Goal: Book appointment/travel/reservation

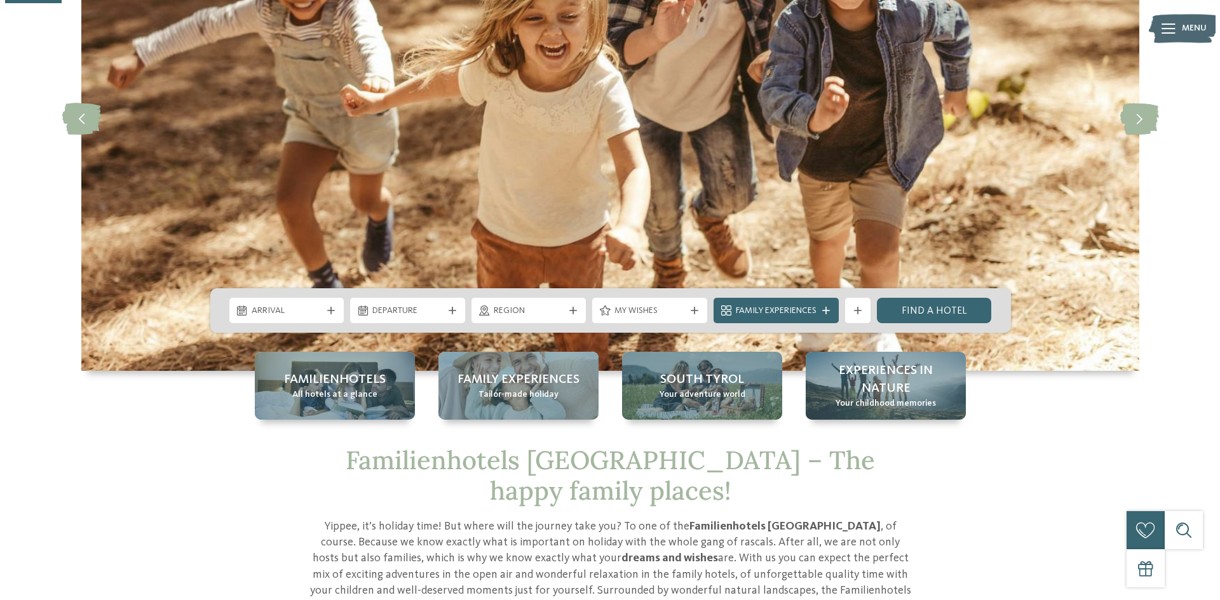
scroll to position [254, 0]
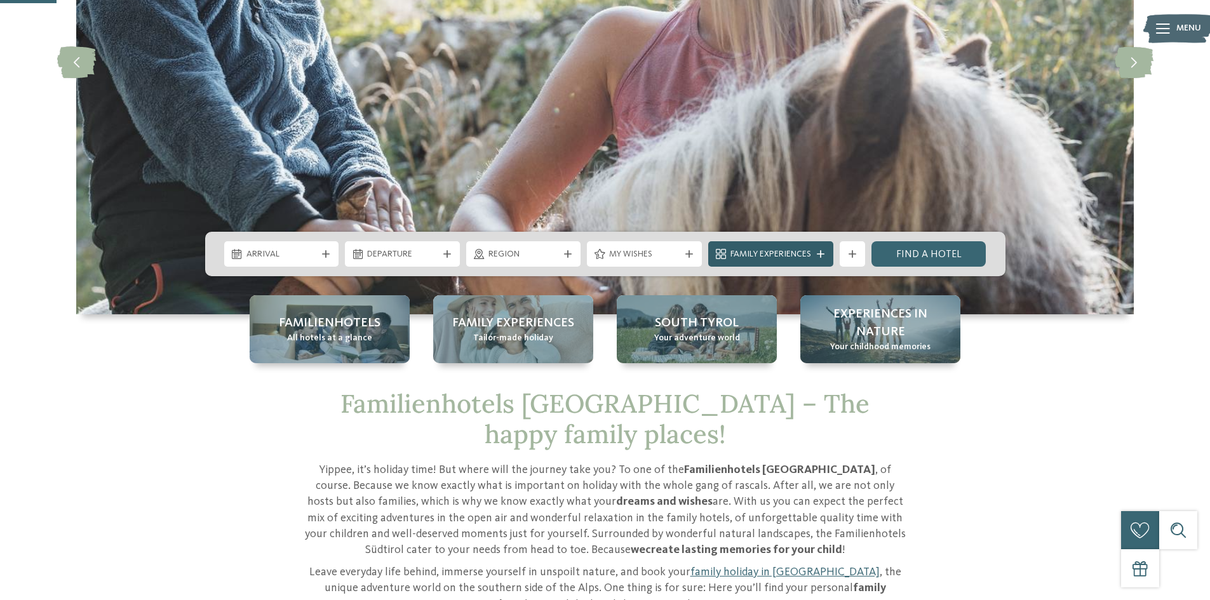
click at [746, 248] on span "Family Experiences" at bounding box center [771, 254] width 81 height 13
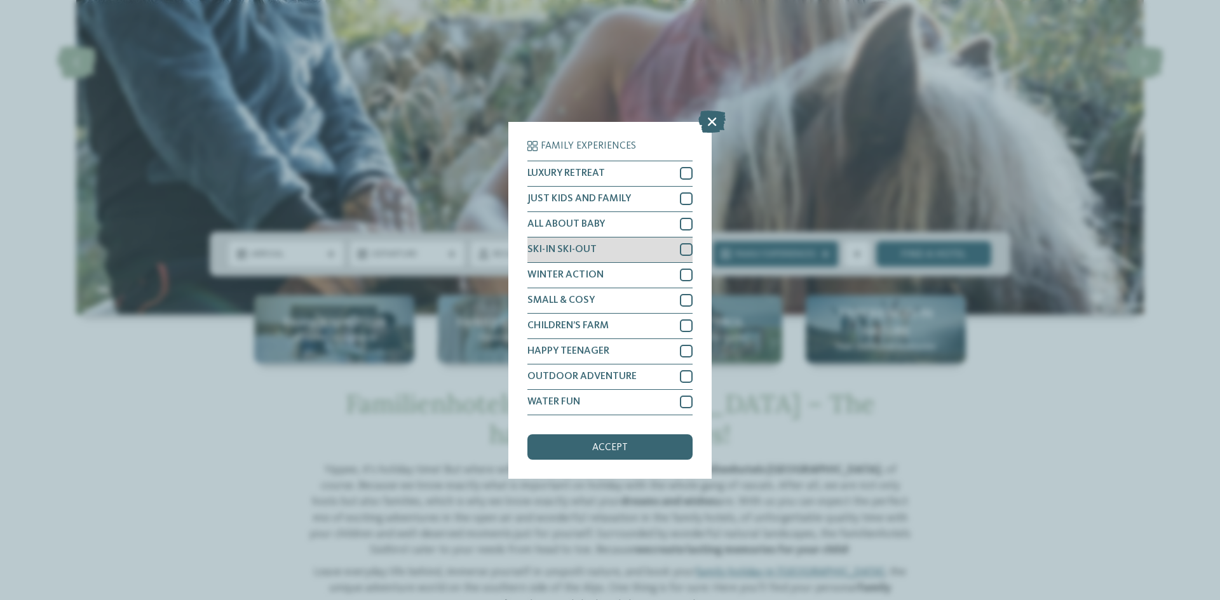
click at [686, 251] on div at bounding box center [686, 249] width 13 height 13
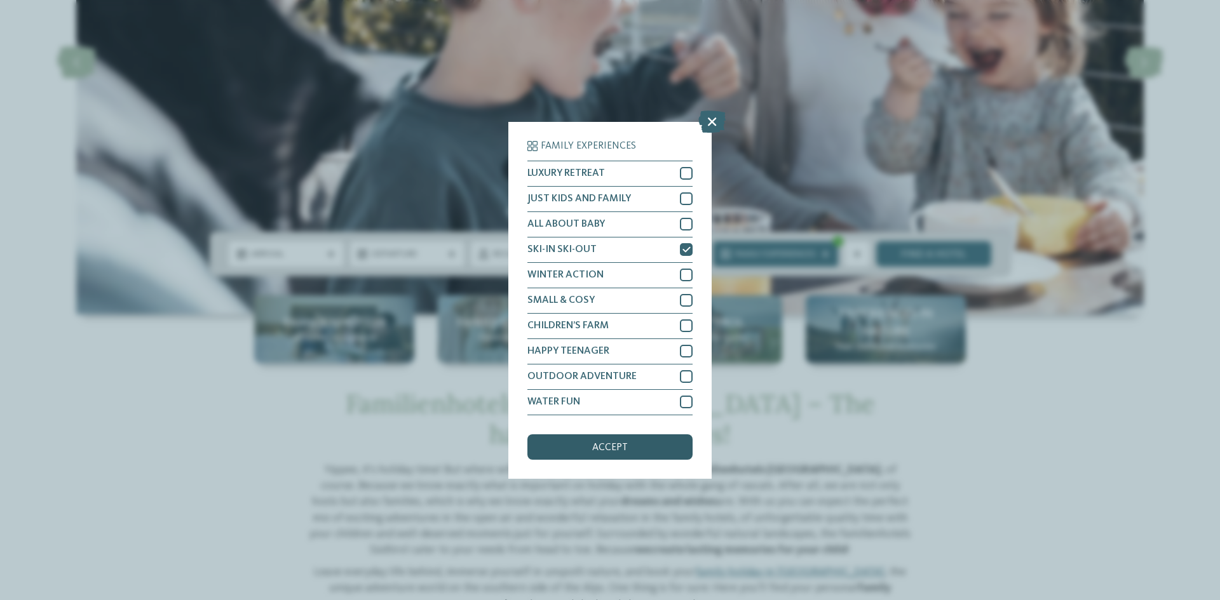
click at [585, 449] on div "accept" at bounding box center [609, 447] width 165 height 25
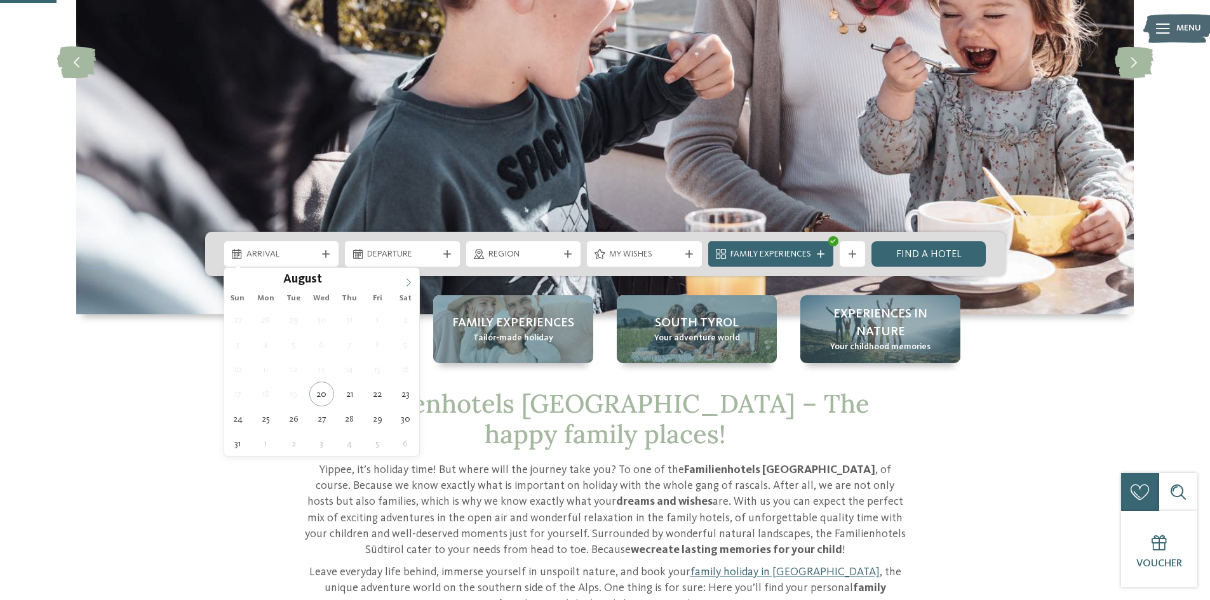
click at [405, 283] on icon at bounding box center [408, 282] width 9 height 9
click at [407, 283] on icon at bounding box center [408, 282] width 9 height 9
type input "****"
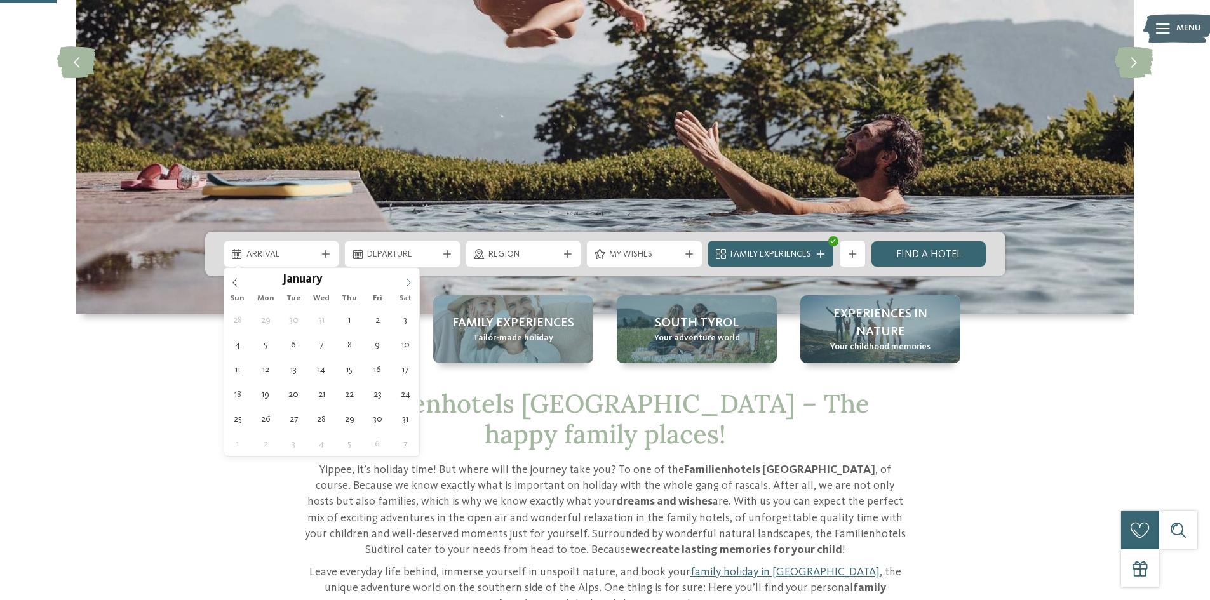
click at [407, 283] on icon at bounding box center [408, 282] width 9 height 9
type div "[DATE]"
type input "****"
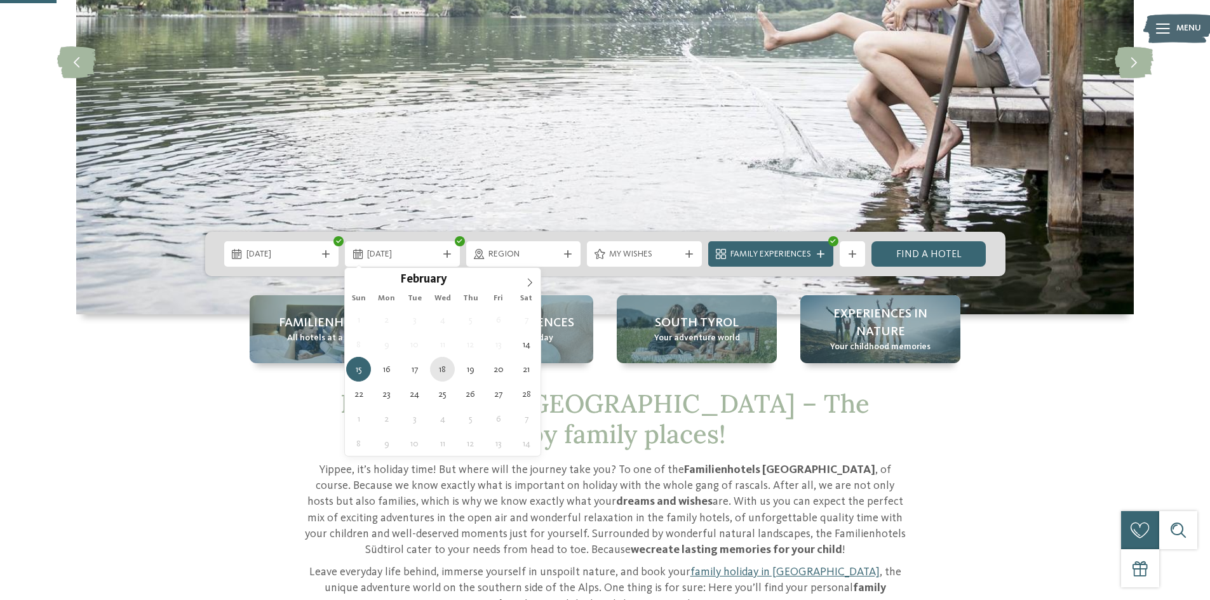
type div "[DATE]"
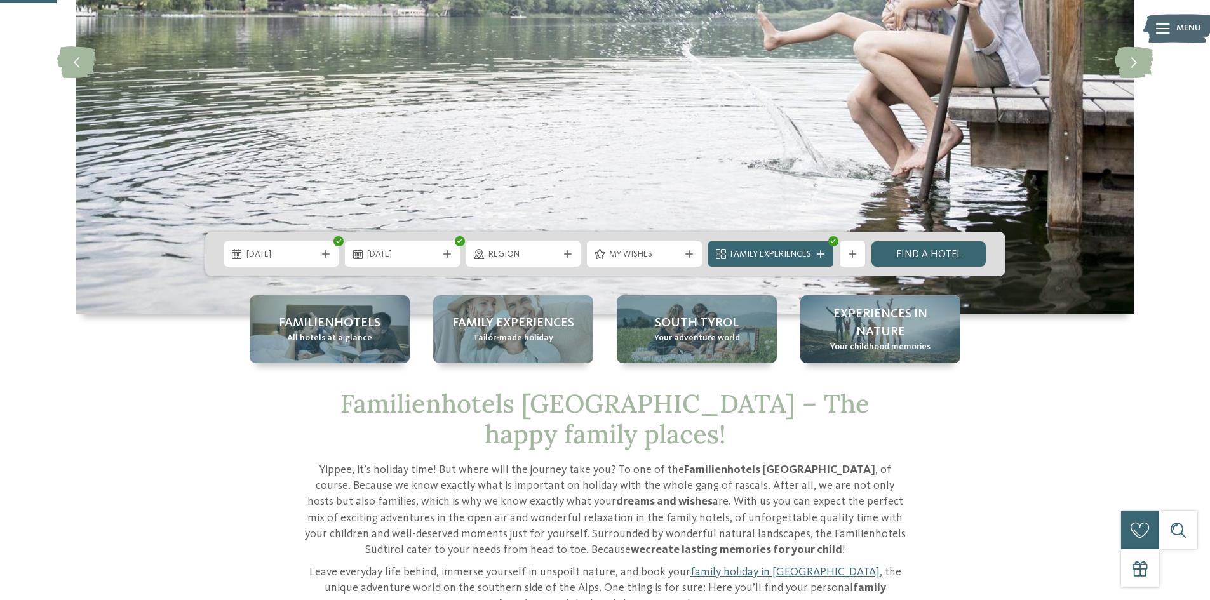
click at [524, 260] on span "Region" at bounding box center [524, 254] width 71 height 13
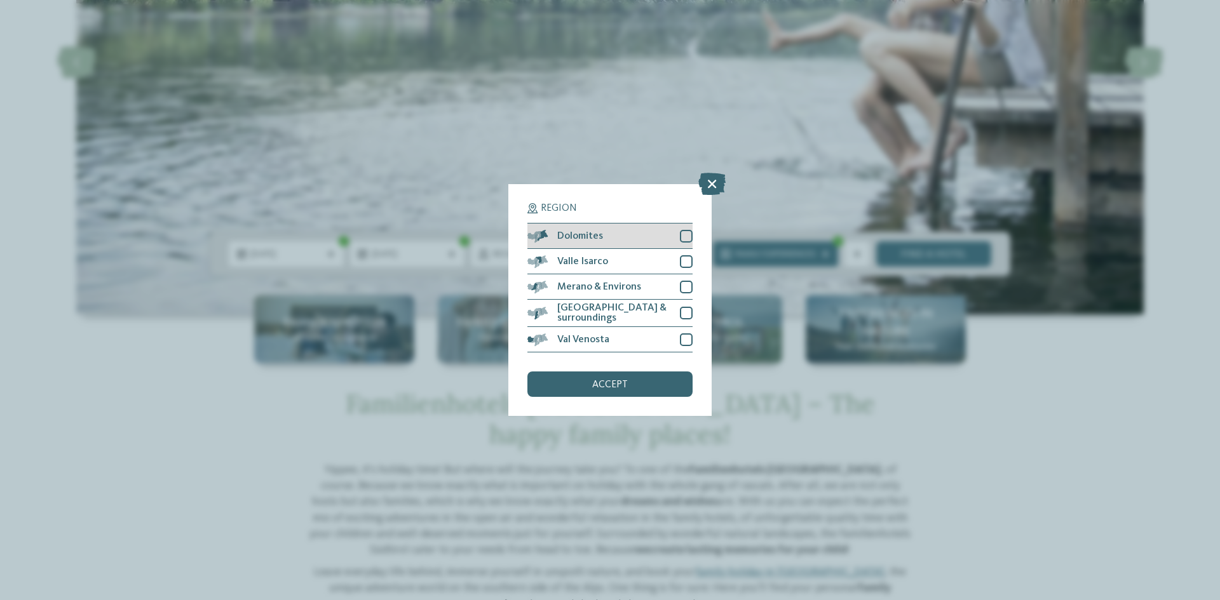
click at [689, 234] on div at bounding box center [686, 236] width 13 height 13
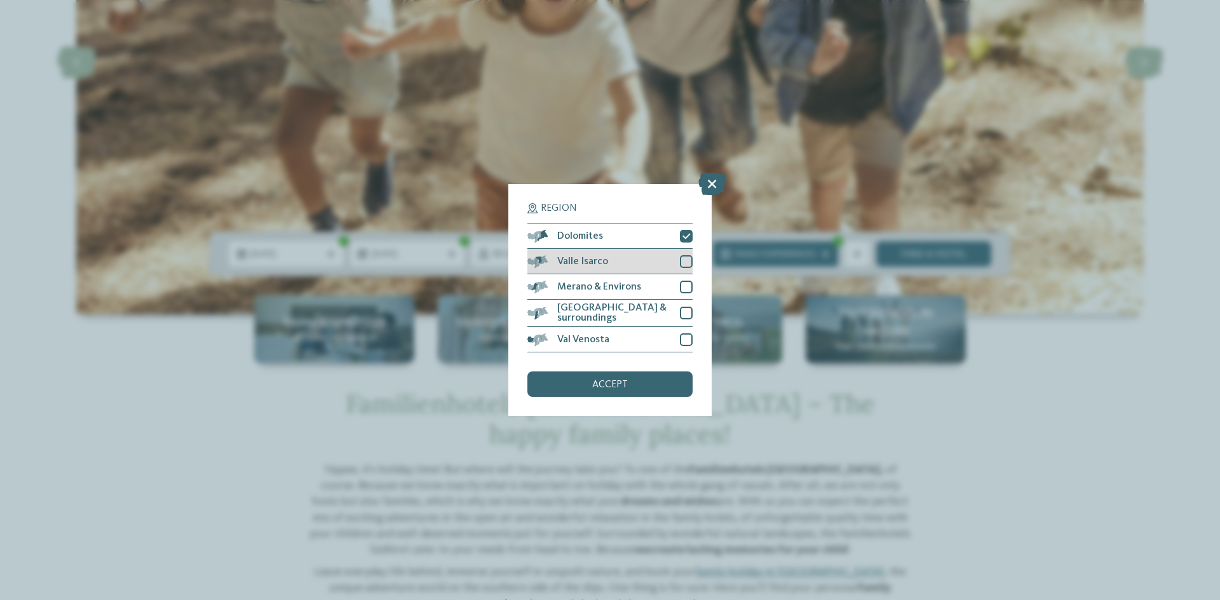
click at [682, 261] on div at bounding box center [686, 261] width 13 height 13
click at [685, 287] on div at bounding box center [686, 287] width 13 height 13
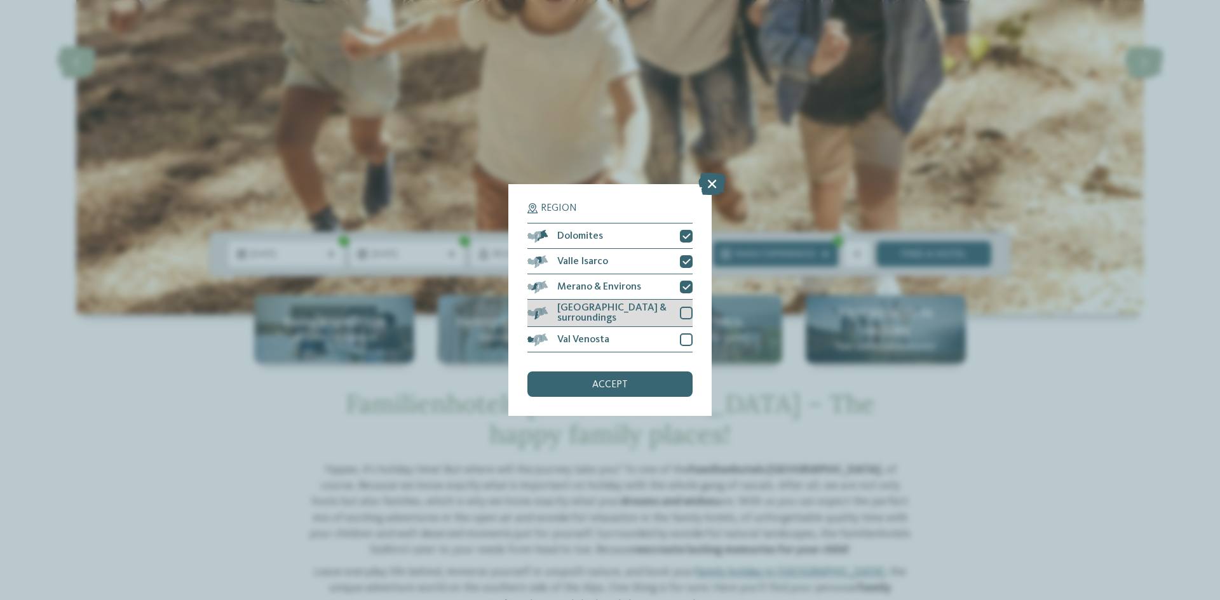
drag, startPoint x: 682, startPoint y: 314, endPoint x: 682, endPoint y: 321, distance: 7.0
click at [682, 315] on div at bounding box center [686, 313] width 13 height 13
click at [682, 334] on div at bounding box center [686, 340] width 13 height 13
click at [639, 393] on div "accept" at bounding box center [609, 384] width 165 height 25
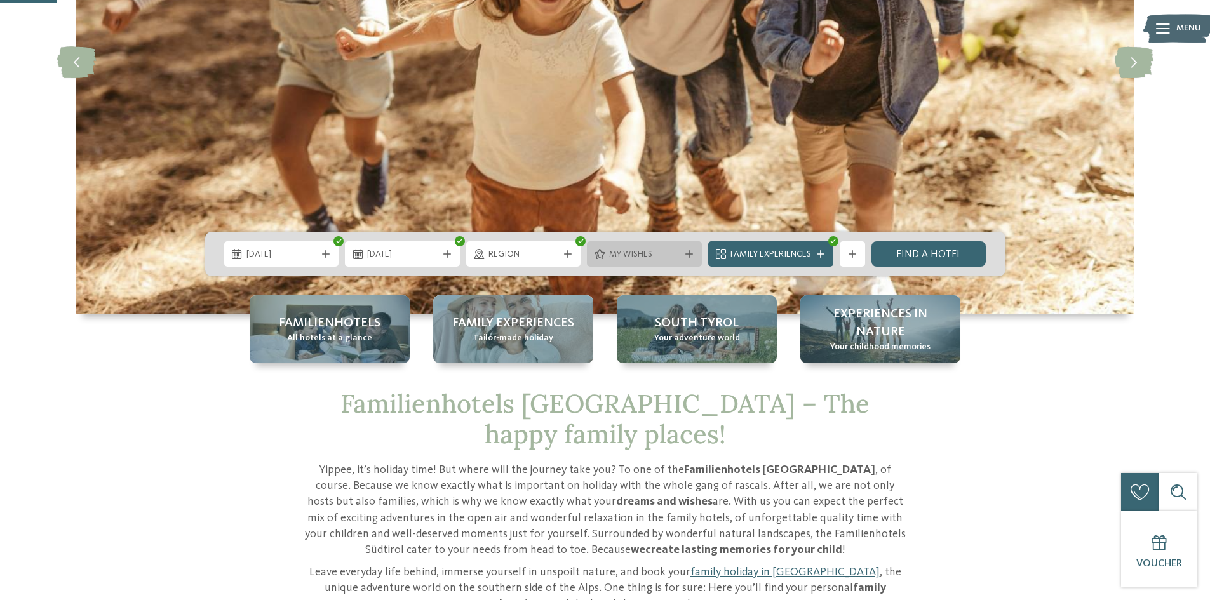
click at [661, 252] on span "My wishes" at bounding box center [644, 254] width 71 height 13
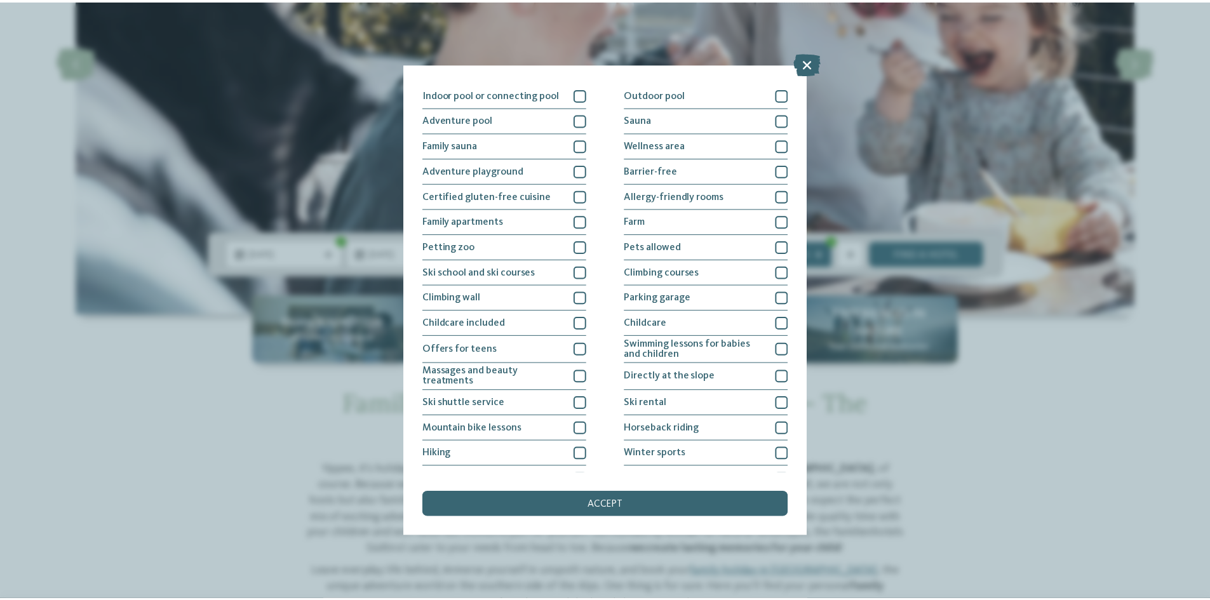
scroll to position [0, 0]
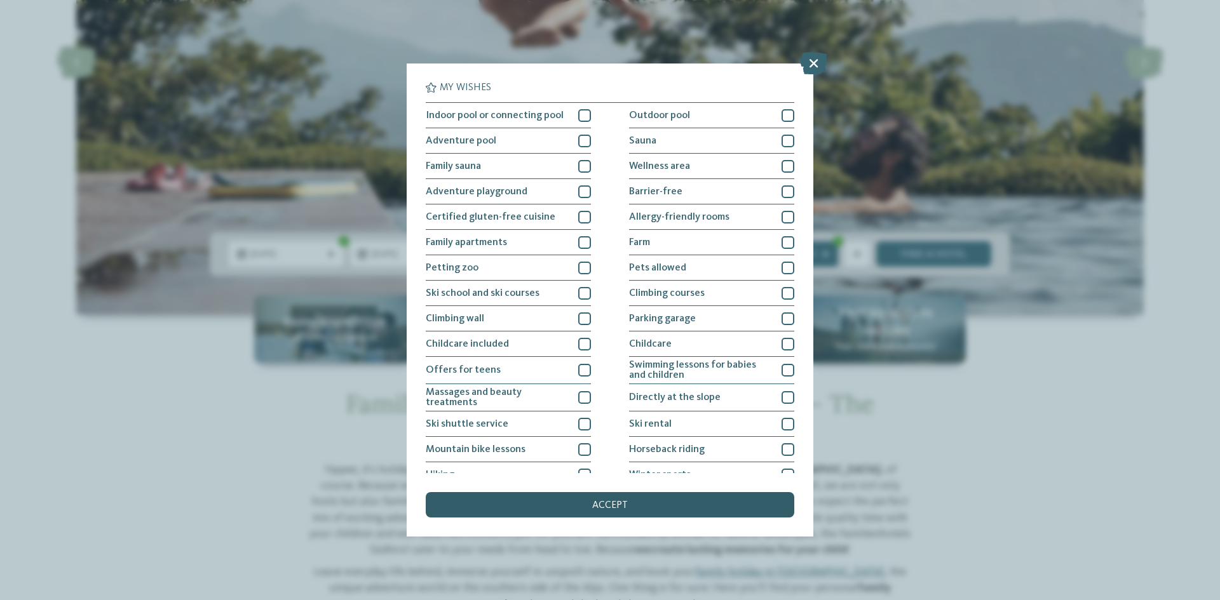
click at [631, 506] on div "accept" at bounding box center [610, 504] width 369 height 25
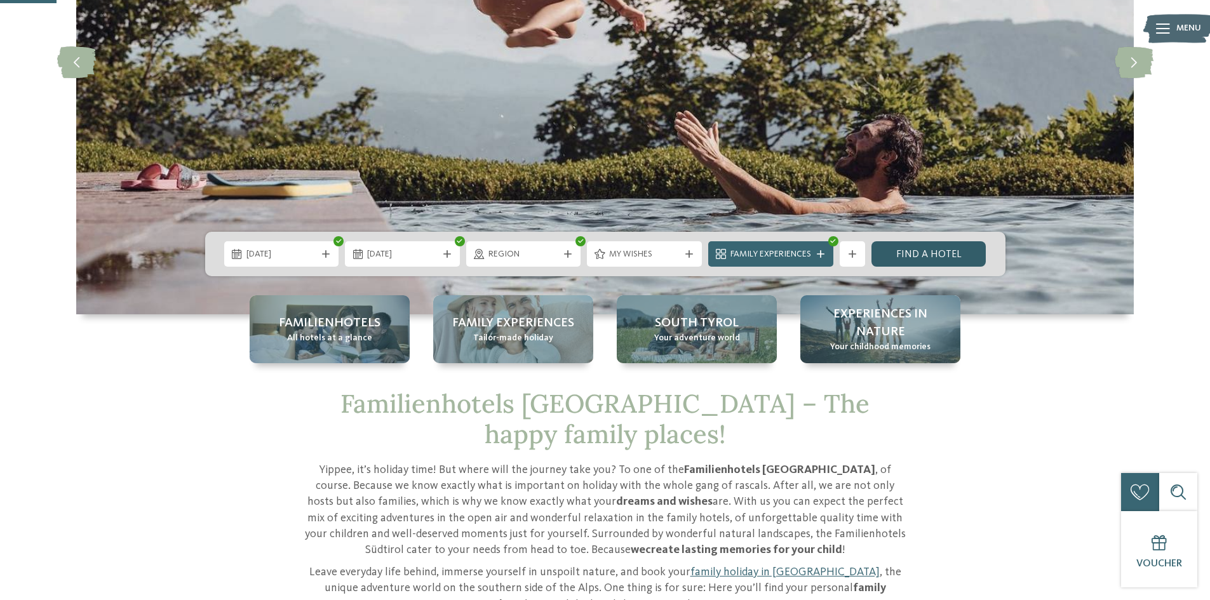
click at [890, 261] on link "Find a hotel" at bounding box center [929, 253] width 115 height 25
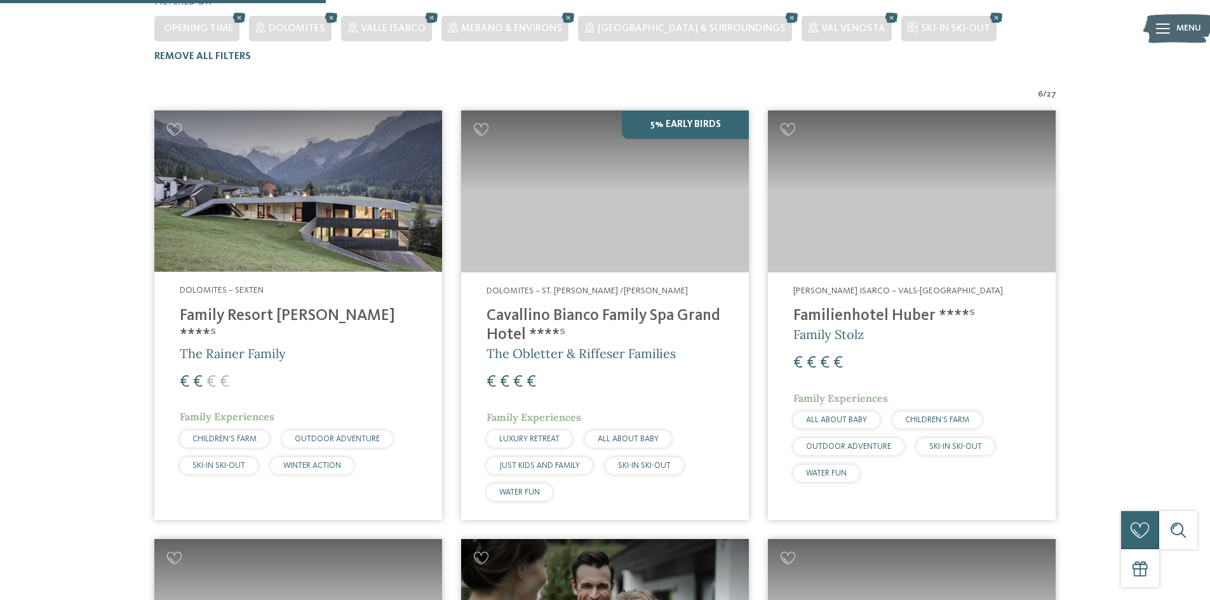
scroll to position [386, 0]
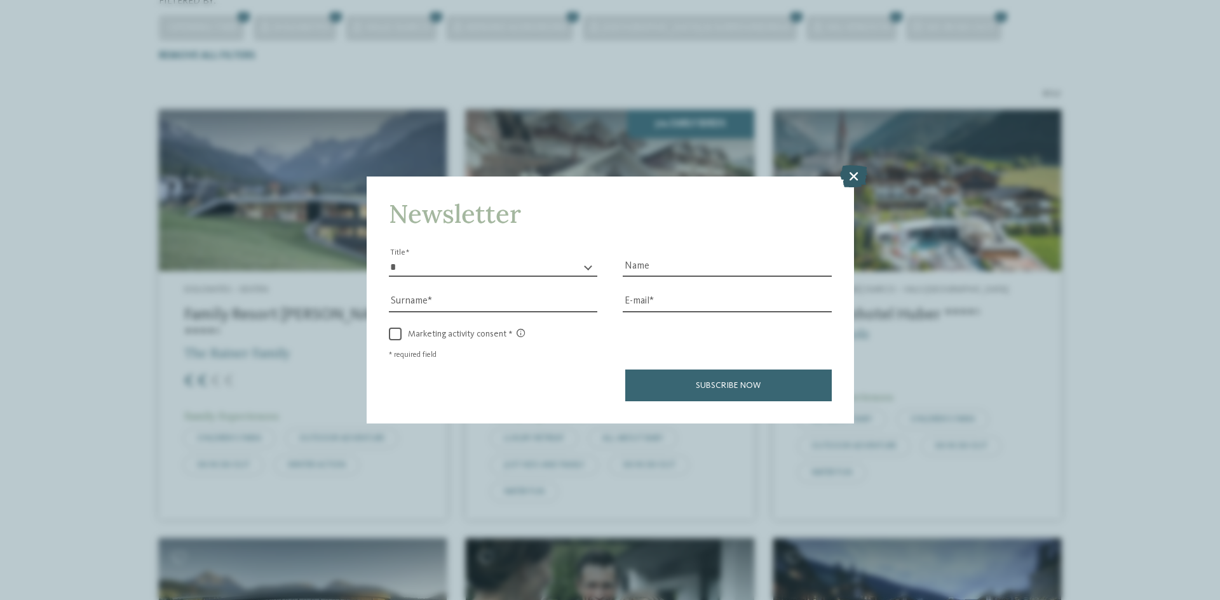
click at [847, 181] on icon at bounding box center [853, 176] width 27 height 22
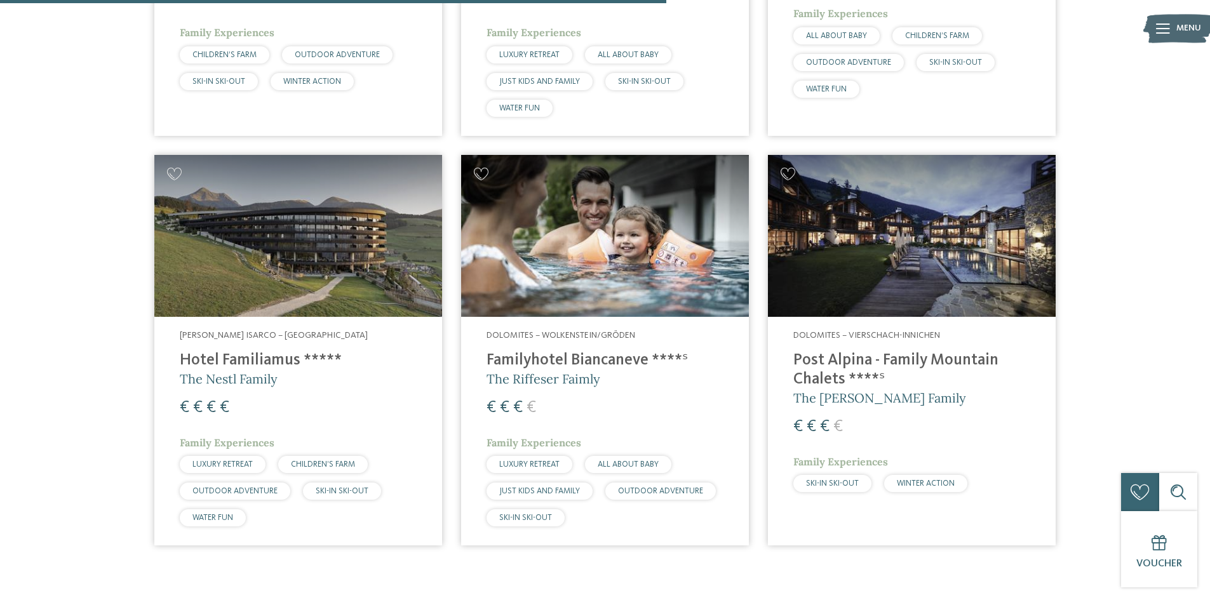
scroll to position [704, 0]
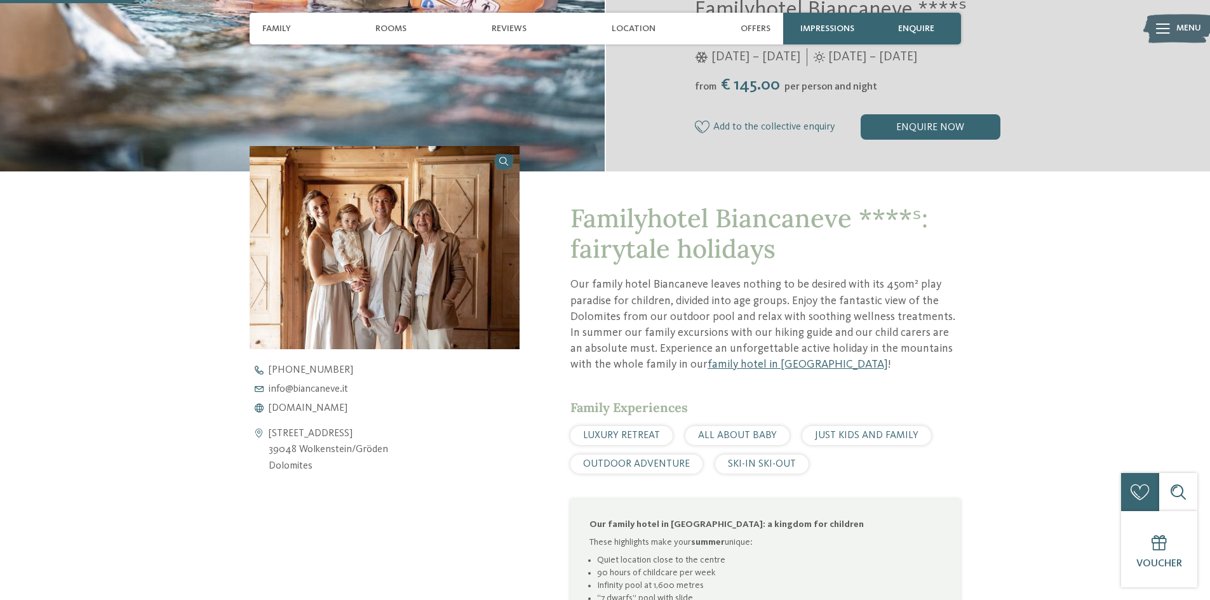
scroll to position [381, 0]
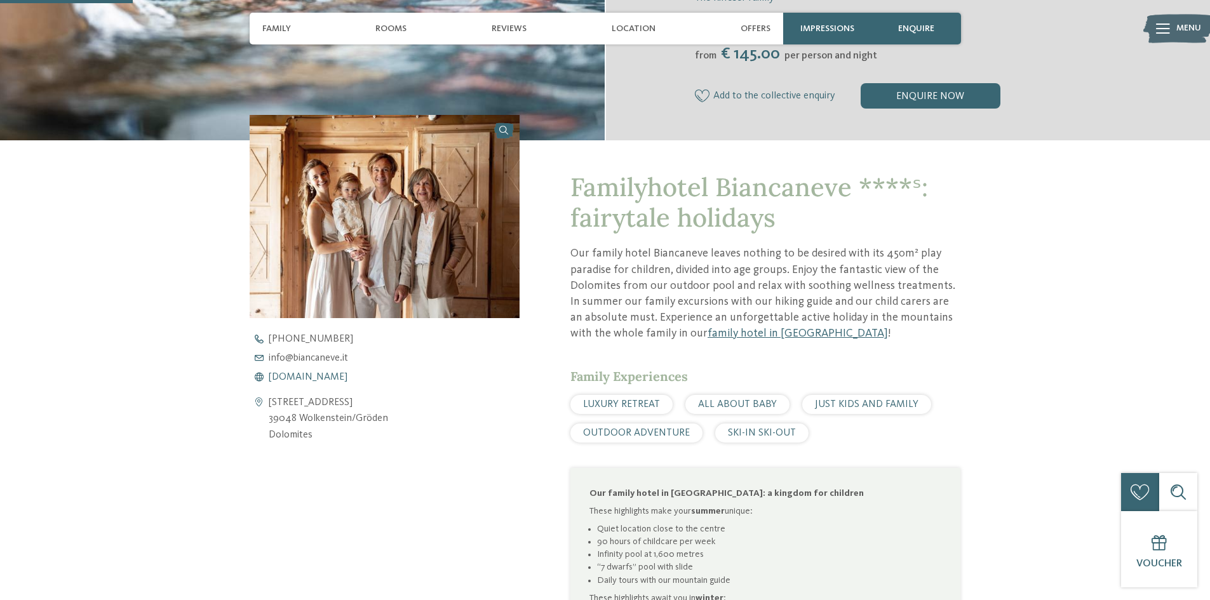
click at [335, 374] on span "www.biancaneve.it" at bounding box center [308, 377] width 79 height 10
